Goal: Find specific page/section: Find specific page/section

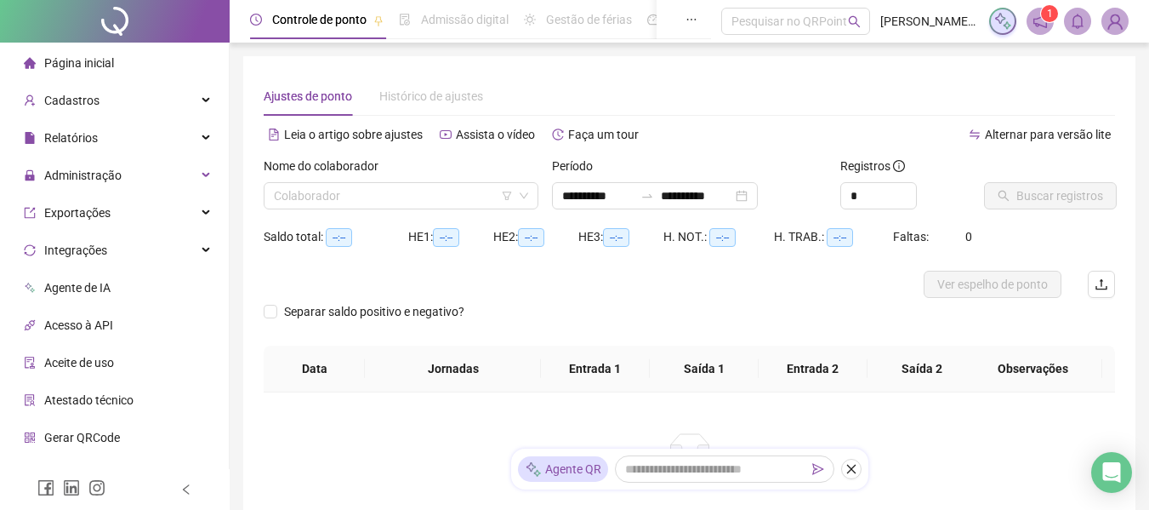
type input "**********"
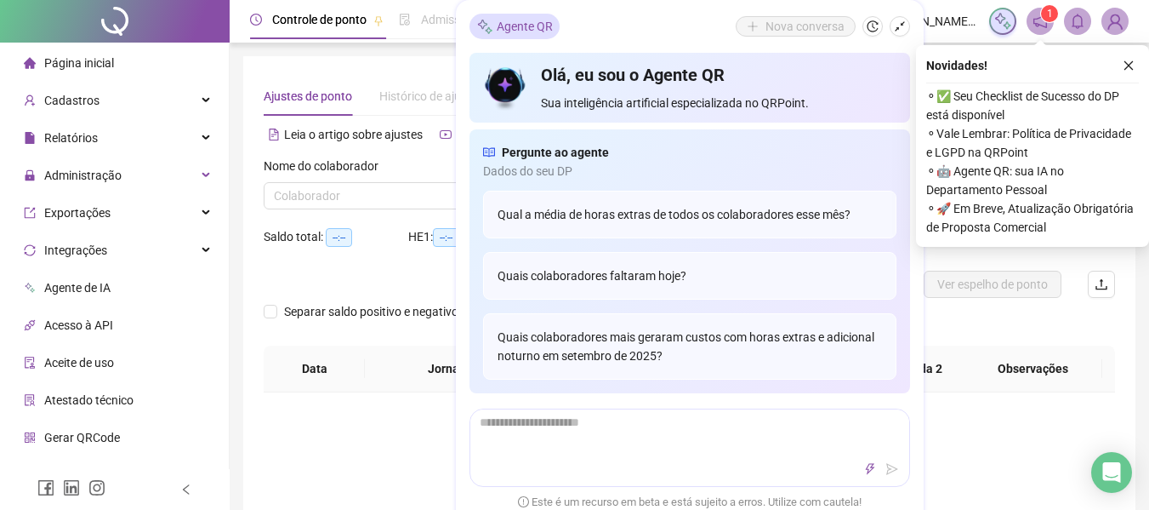
click at [91, 63] on span "Página inicial" at bounding box center [79, 63] width 70 height 14
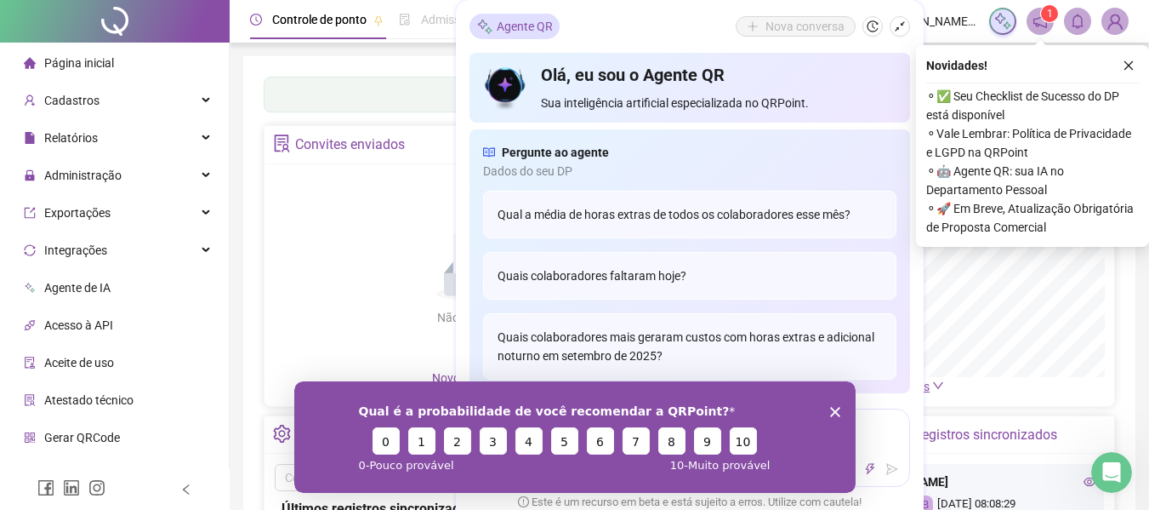
click at [833, 413] on icon "Encerrar pesquisa" at bounding box center [834, 411] width 10 height 10
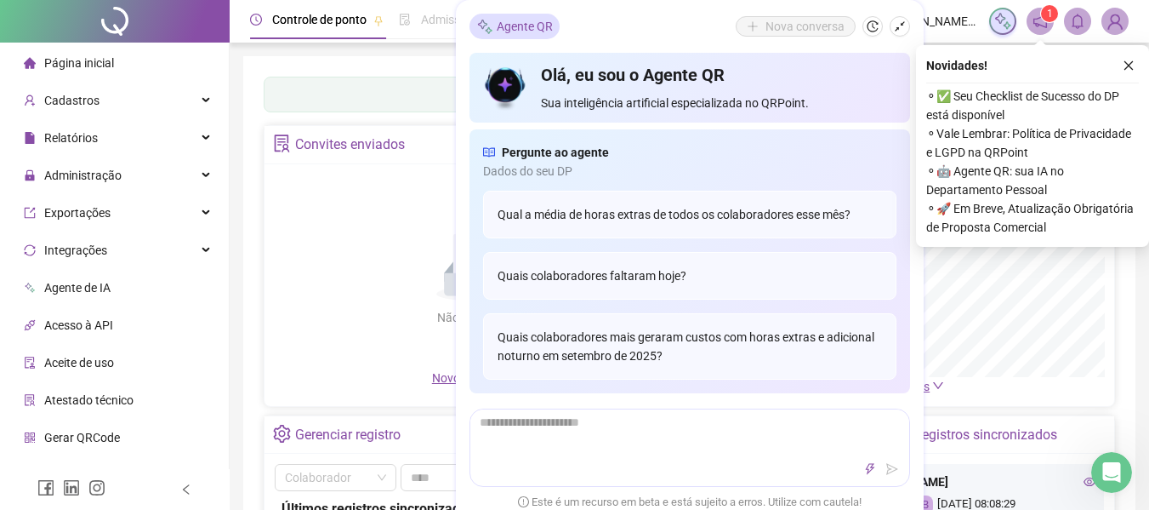
click at [114, 134] on div "Relatórios" at bounding box center [114, 138] width 222 height 34
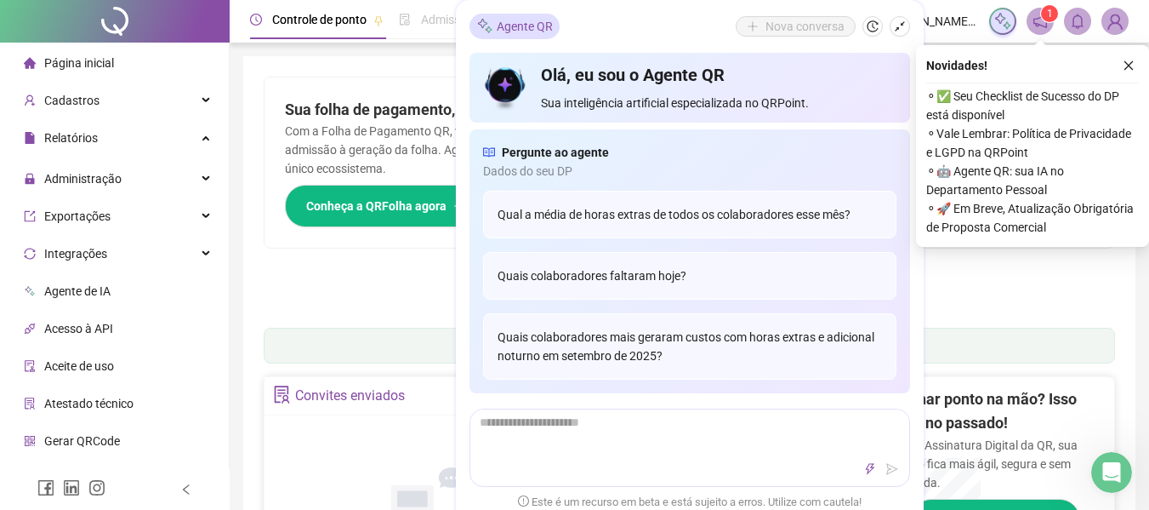
click at [93, 65] on span "Página inicial" at bounding box center [79, 63] width 70 height 14
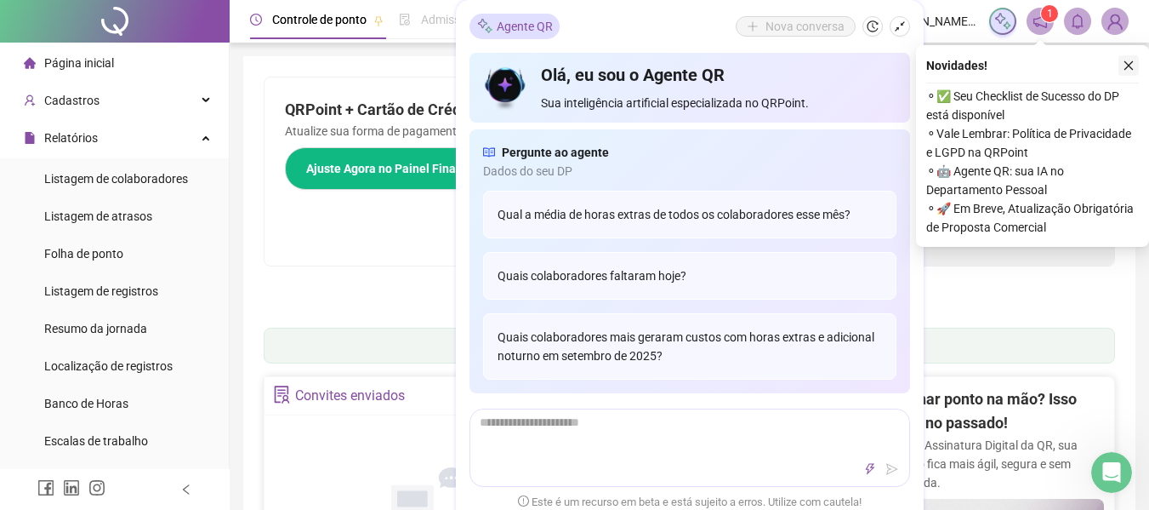
click at [1125, 64] on icon "close" at bounding box center [1129, 66] width 12 height 12
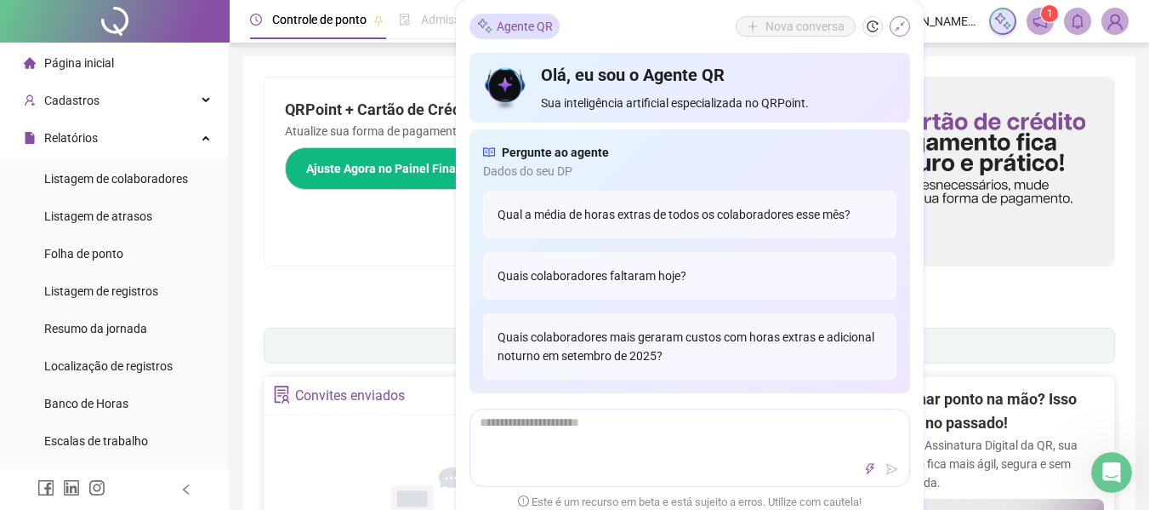
click at [902, 22] on icon "shrink" at bounding box center [900, 26] width 12 height 12
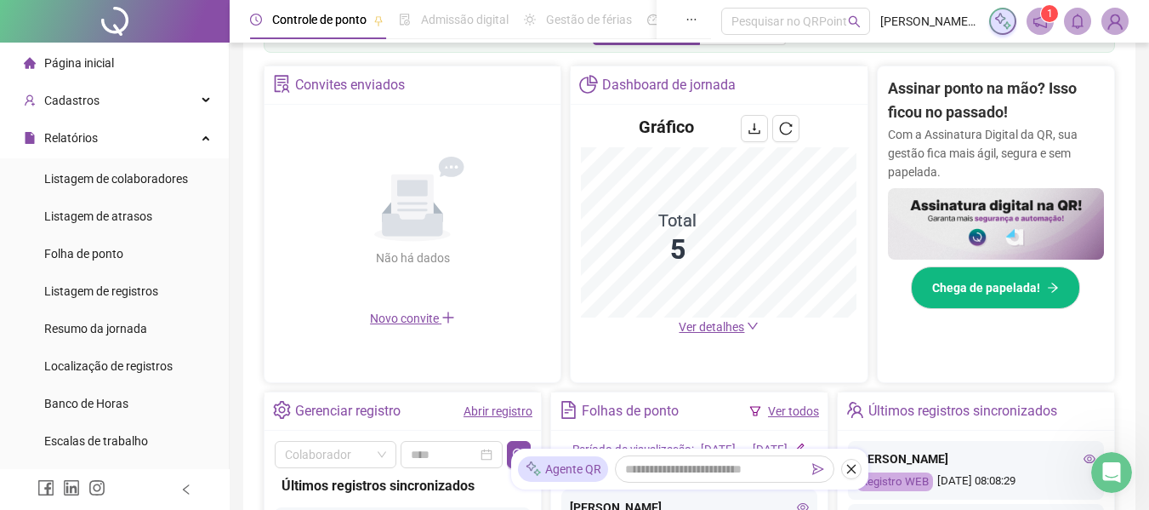
scroll to position [340, 0]
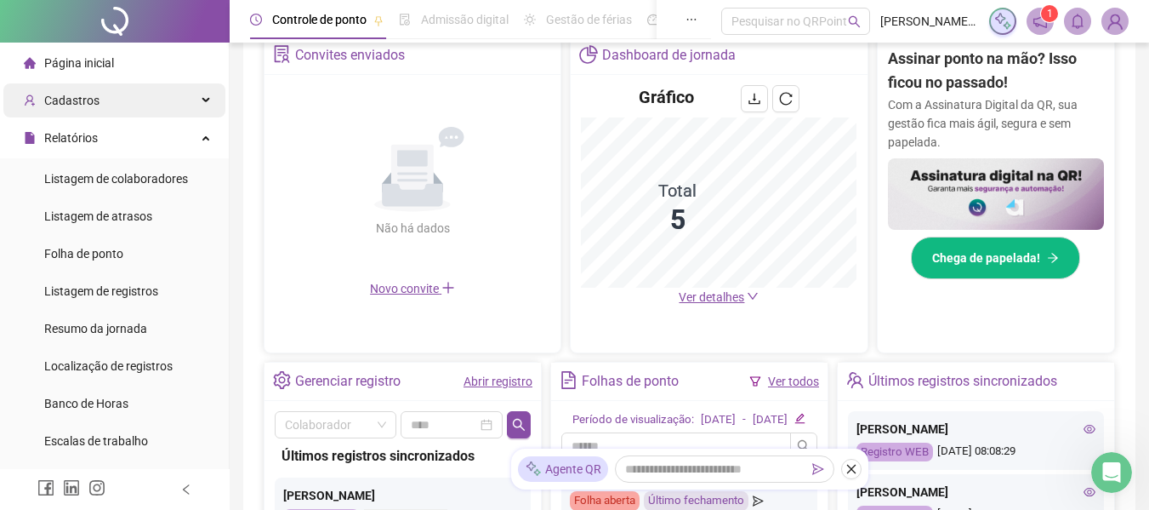
click at [83, 94] on span "Cadastros" at bounding box center [71, 101] width 55 height 14
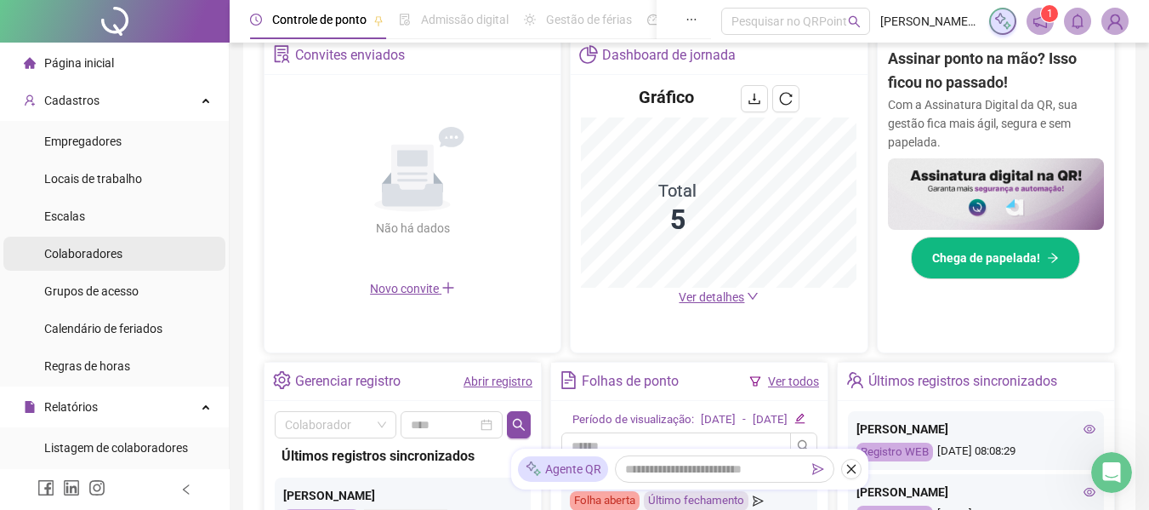
click at [105, 250] on span "Colaboradores" at bounding box center [83, 254] width 78 height 14
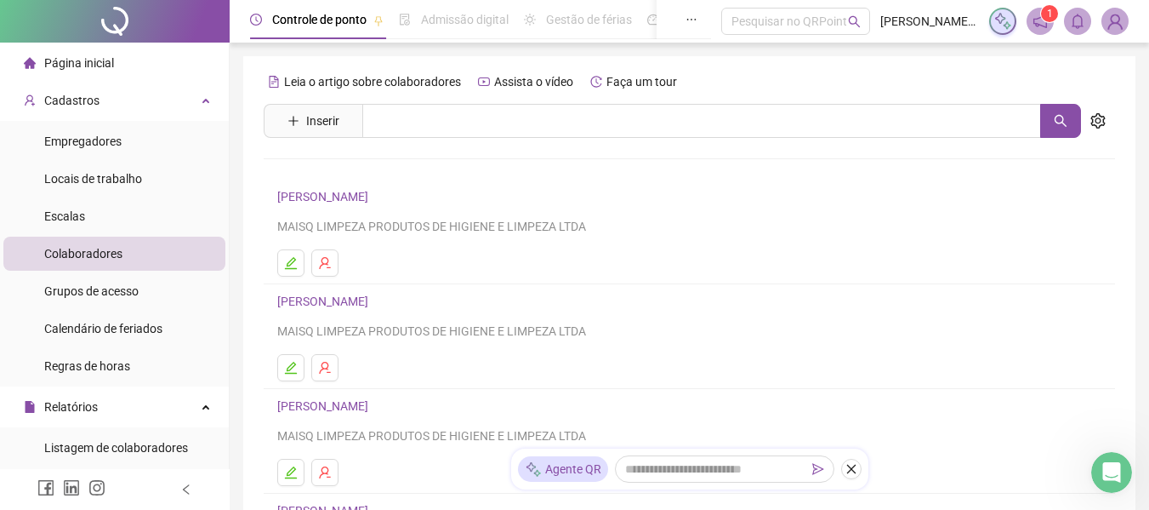
click at [364, 299] on link "[PERSON_NAME]" at bounding box center [325, 301] width 96 height 14
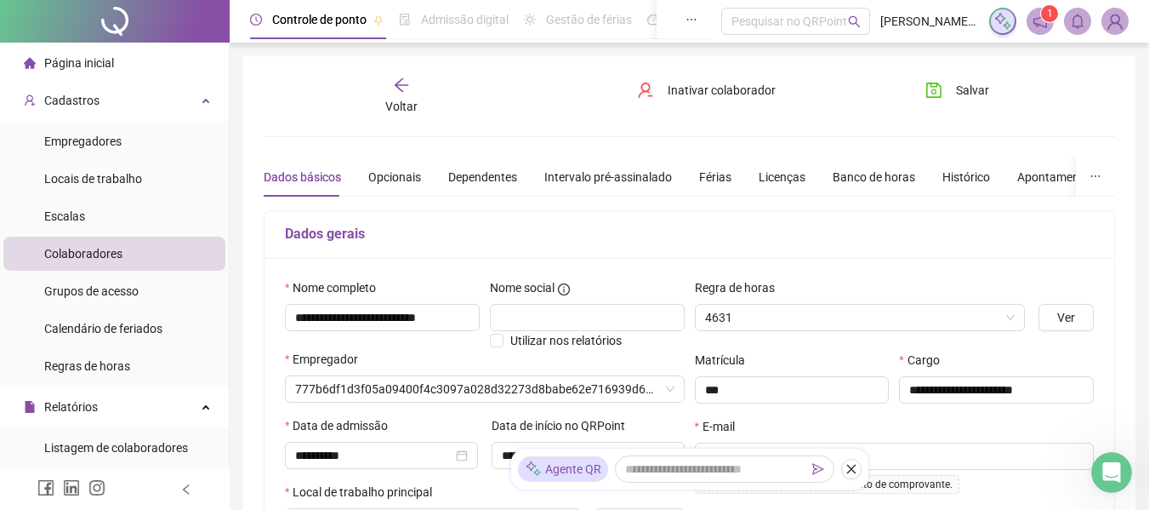
type input "**********"
click at [771, 174] on div "Licenças" at bounding box center [782, 177] width 47 height 19
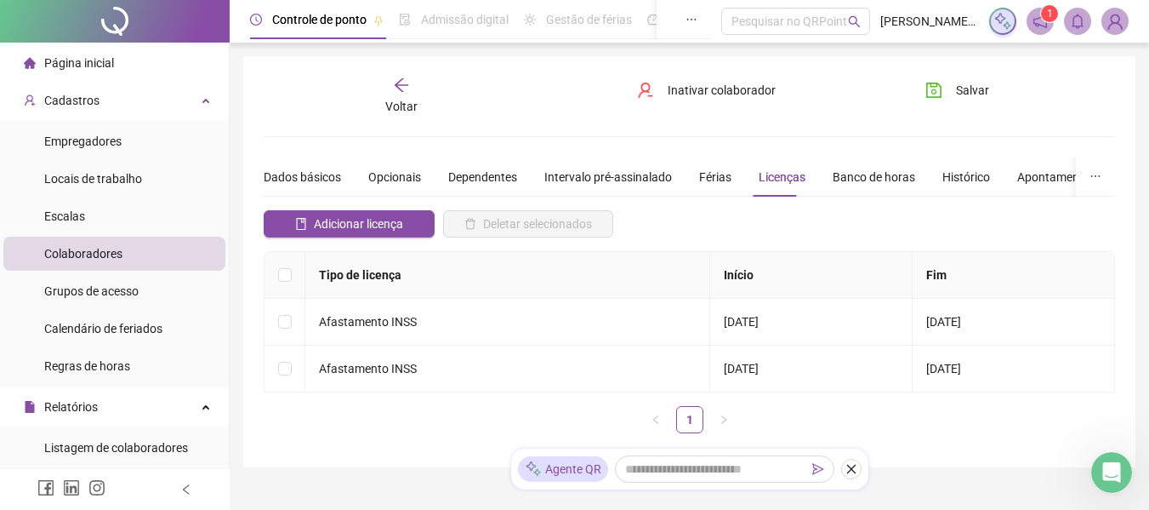
click at [816, 265] on th "Início" at bounding box center [811, 275] width 202 height 47
click at [1019, 282] on th "Fim" at bounding box center [1014, 275] width 202 height 47
click at [799, 321] on td "[DATE]" at bounding box center [811, 322] width 202 height 47
click at [1051, 265] on th "Fim" at bounding box center [1014, 275] width 202 height 47
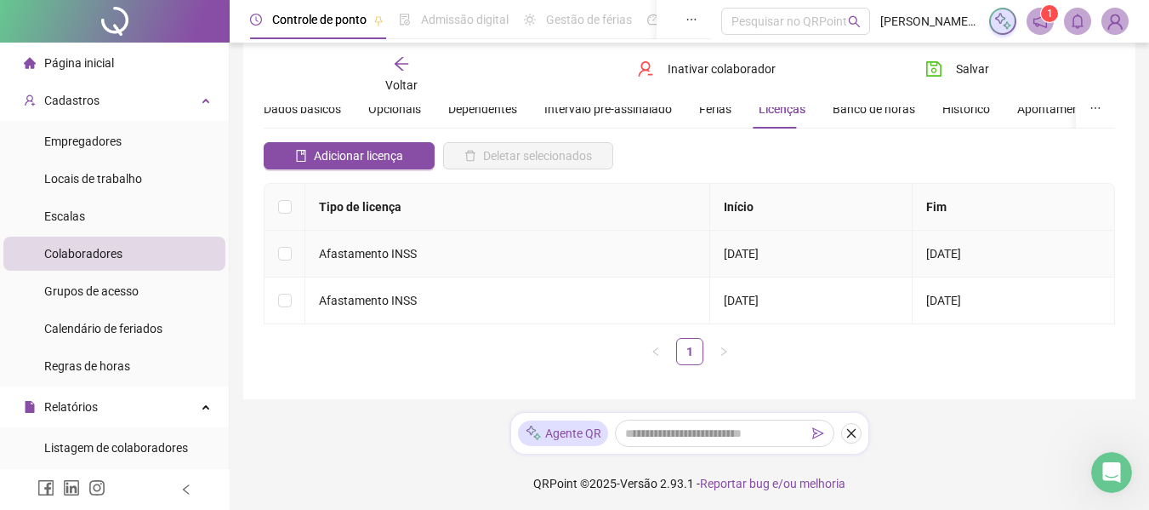
scroll to position [71, 0]
